Goal: Find specific page/section: Find specific page/section

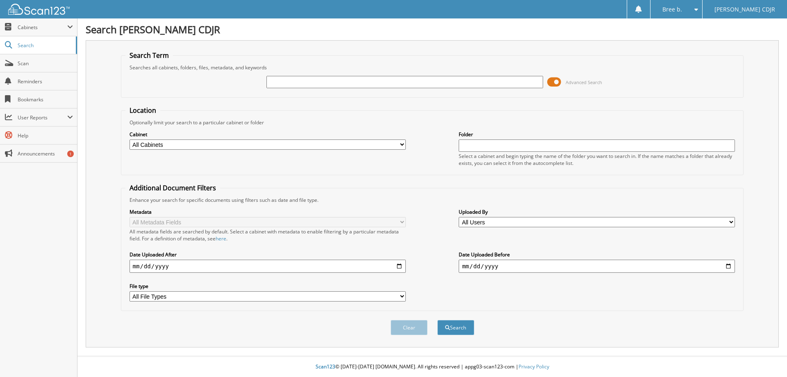
click at [429, 86] on input "text" at bounding box center [405, 82] width 276 height 12
type input "31346"
click at [438, 320] on button "Search" at bounding box center [456, 327] width 37 height 15
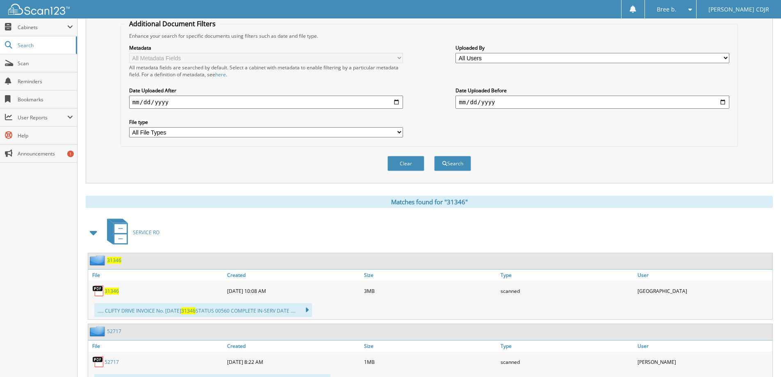
click at [115, 291] on span "31346" at bounding box center [112, 290] width 14 height 7
